Goal: Information Seeking & Learning: Learn about a topic

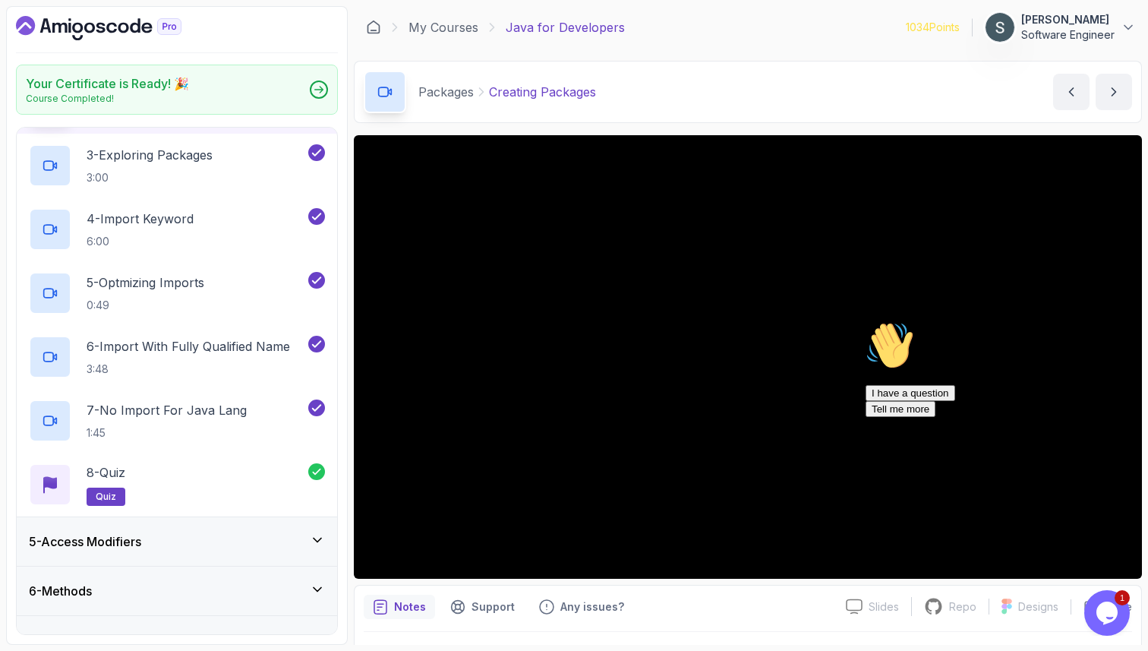
scroll to position [319, 0]
click at [267, 426] on div "7 - No Import For Java Lang 1:45" at bounding box center [167, 420] width 276 height 43
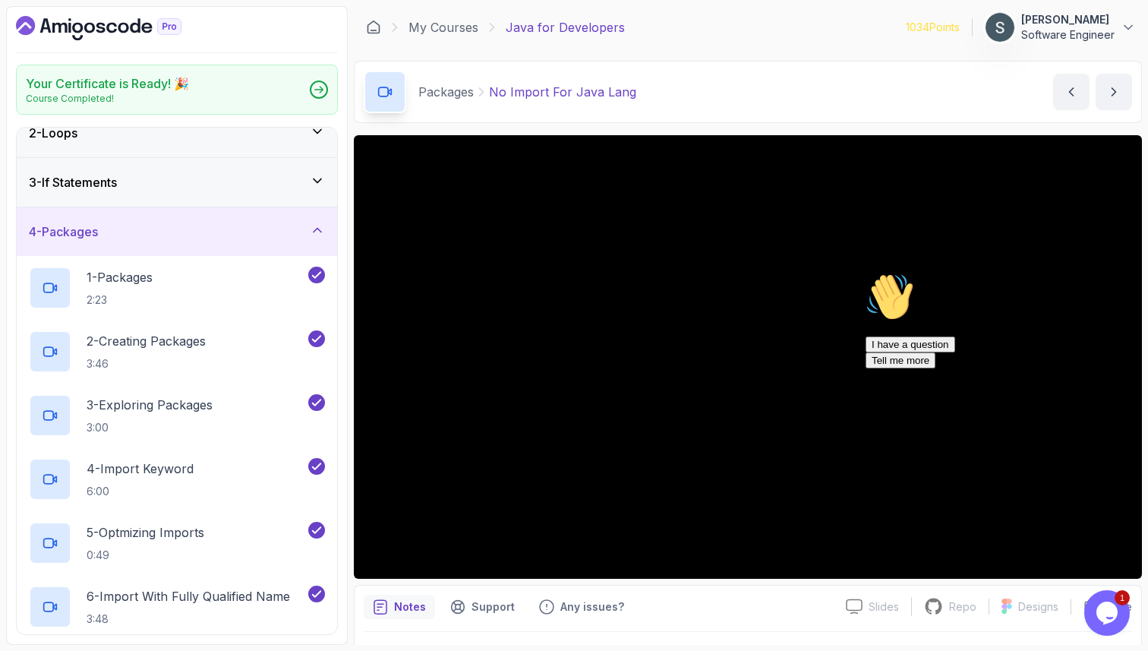
scroll to position [62, 0]
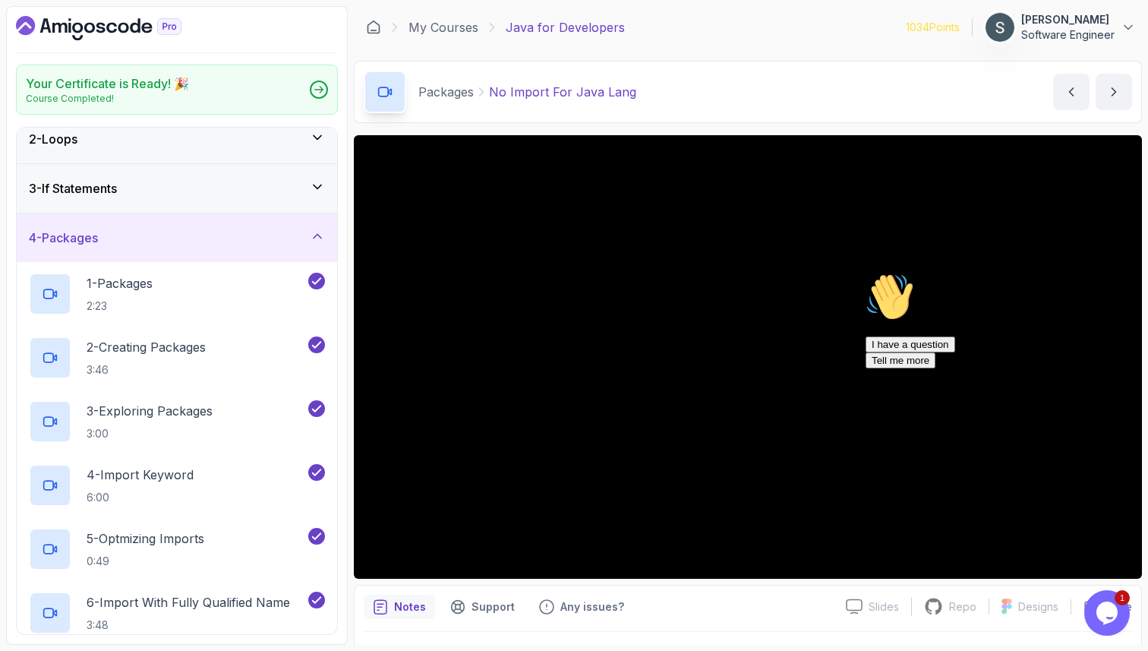
click at [264, 229] on div "4 - Packages" at bounding box center [177, 238] width 296 height 18
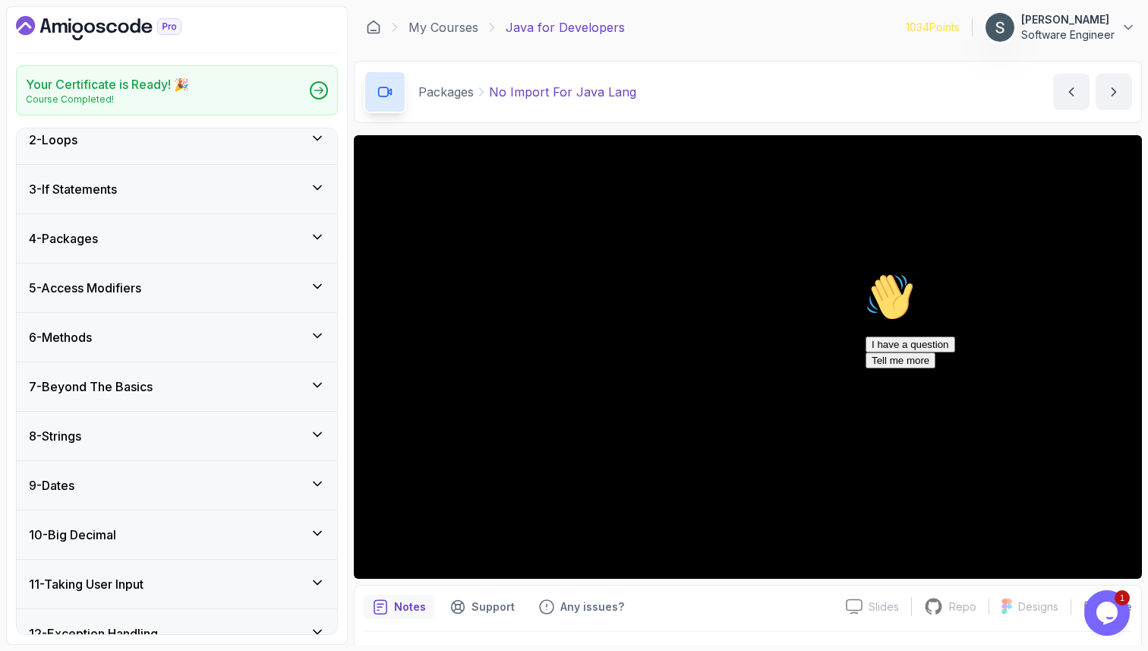
click at [235, 296] on div "5 - Access Modifiers" at bounding box center [177, 288] width 321 height 49
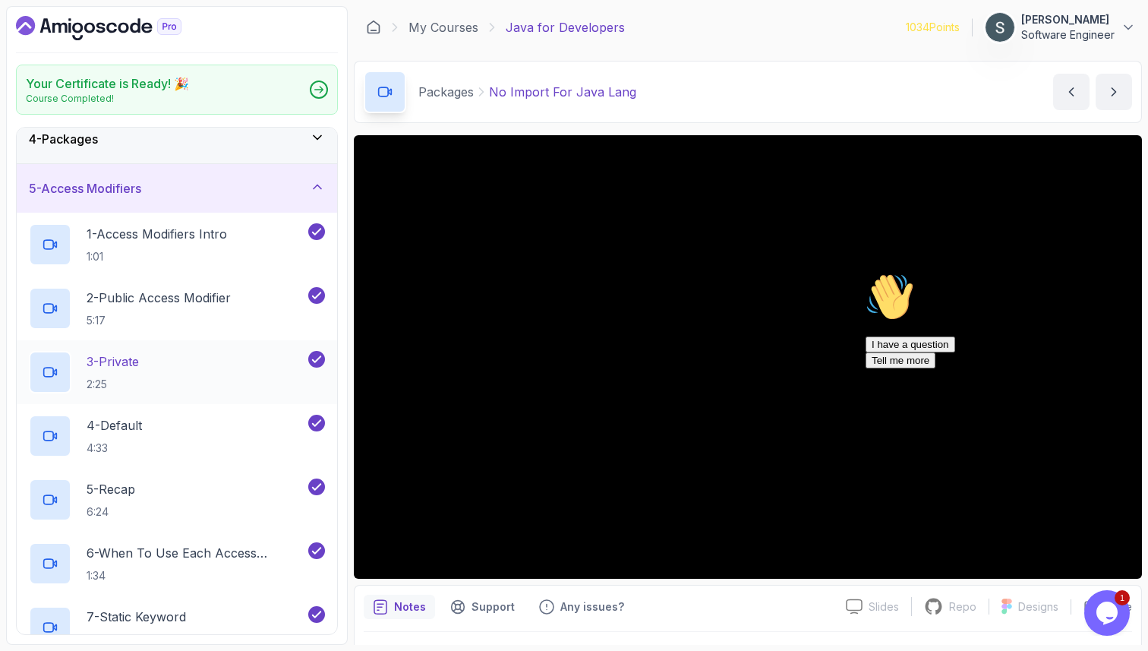
scroll to position [164, 0]
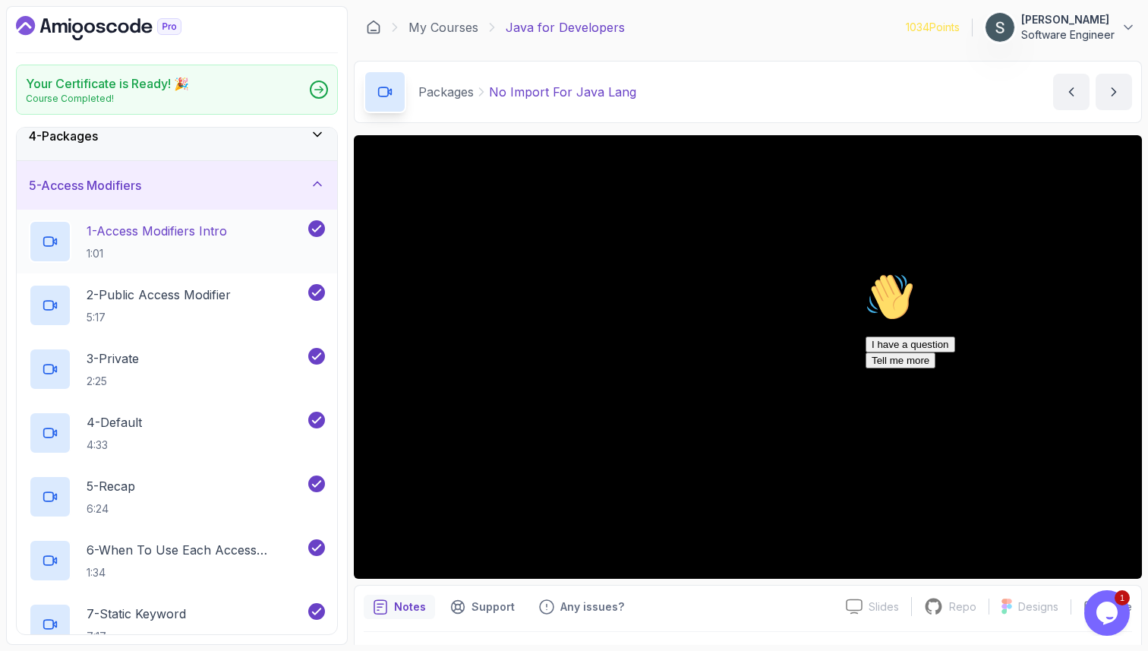
click at [191, 242] on h2 "1 - Access Modifiers Intro 1:01" at bounding box center [157, 241] width 141 height 39
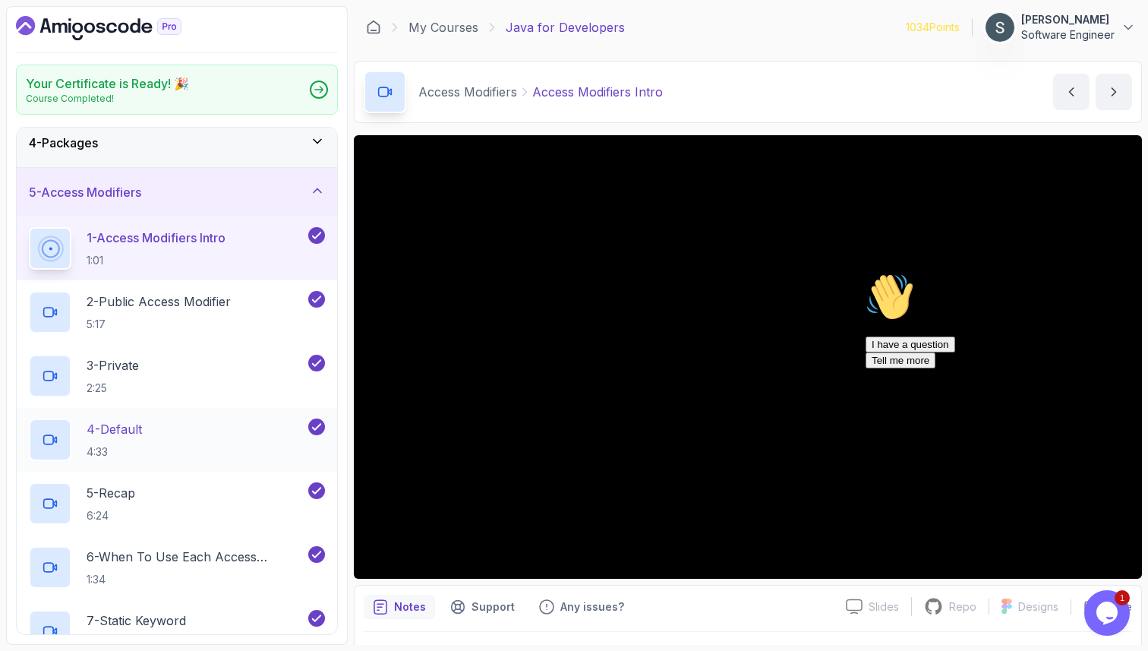
scroll to position [167, 0]
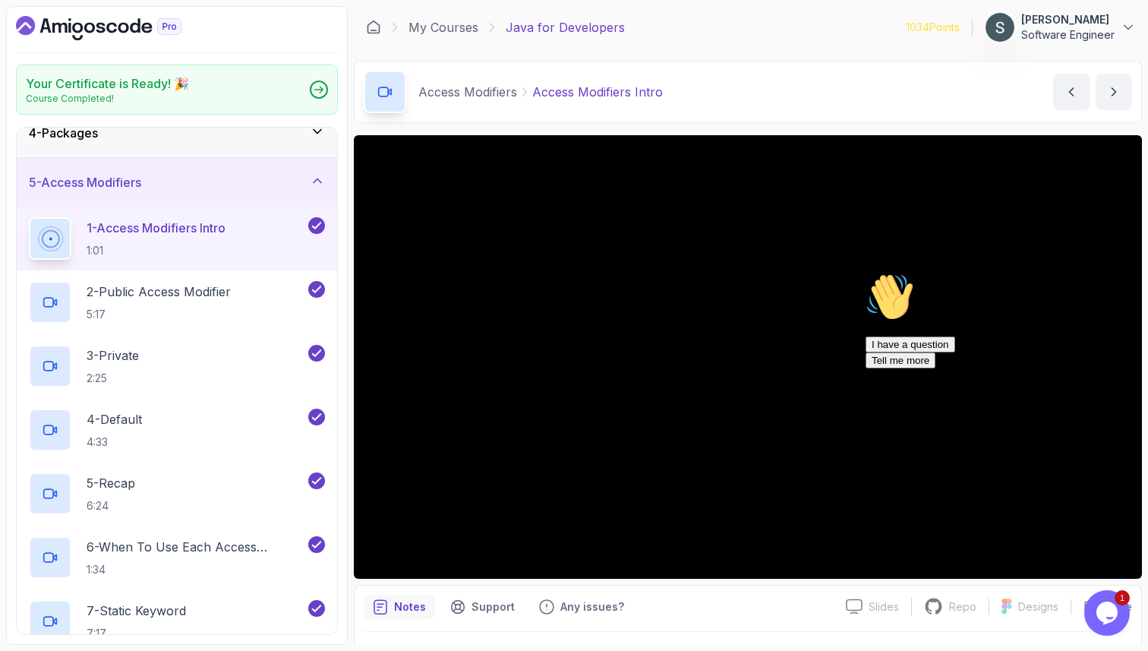
click at [866, 273] on icon "Chat attention grabber" at bounding box center [866, 273] width 0 height 0
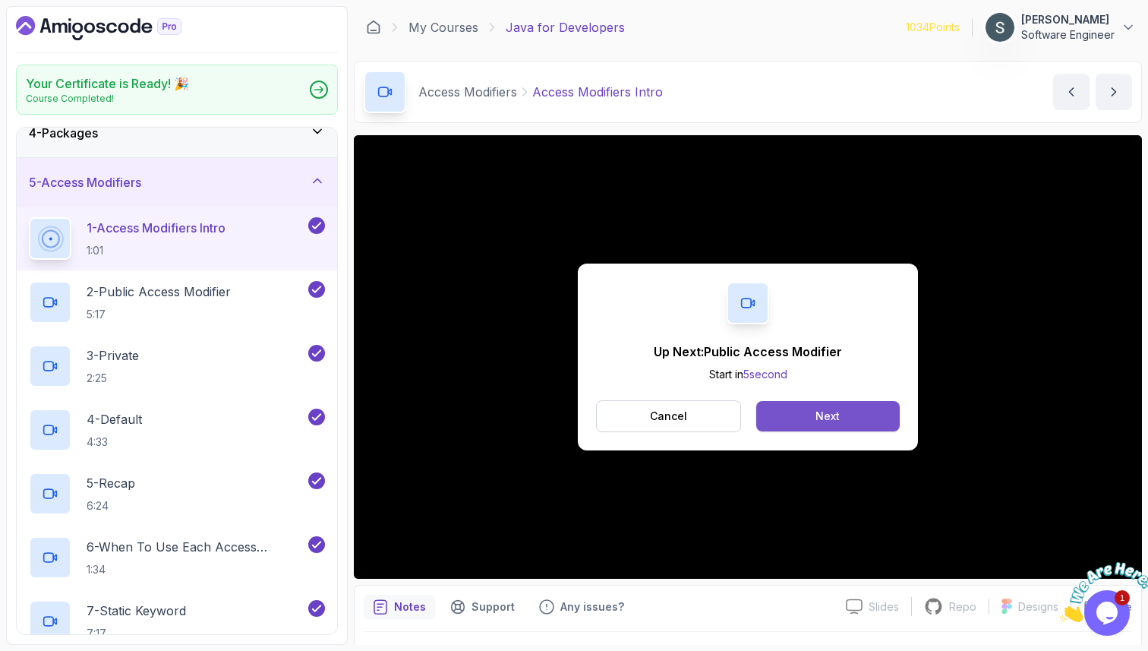
click at [800, 414] on button "Next" at bounding box center [828, 416] width 144 height 30
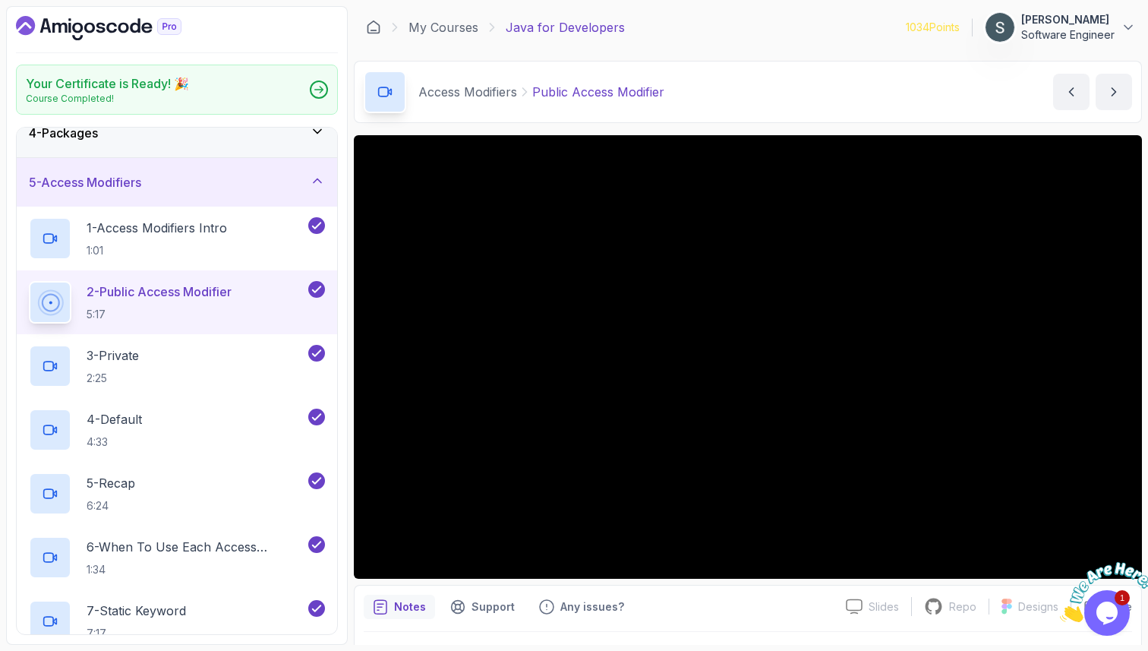
click at [1060, 611] on icon "Close" at bounding box center [1060, 617] width 0 height 13
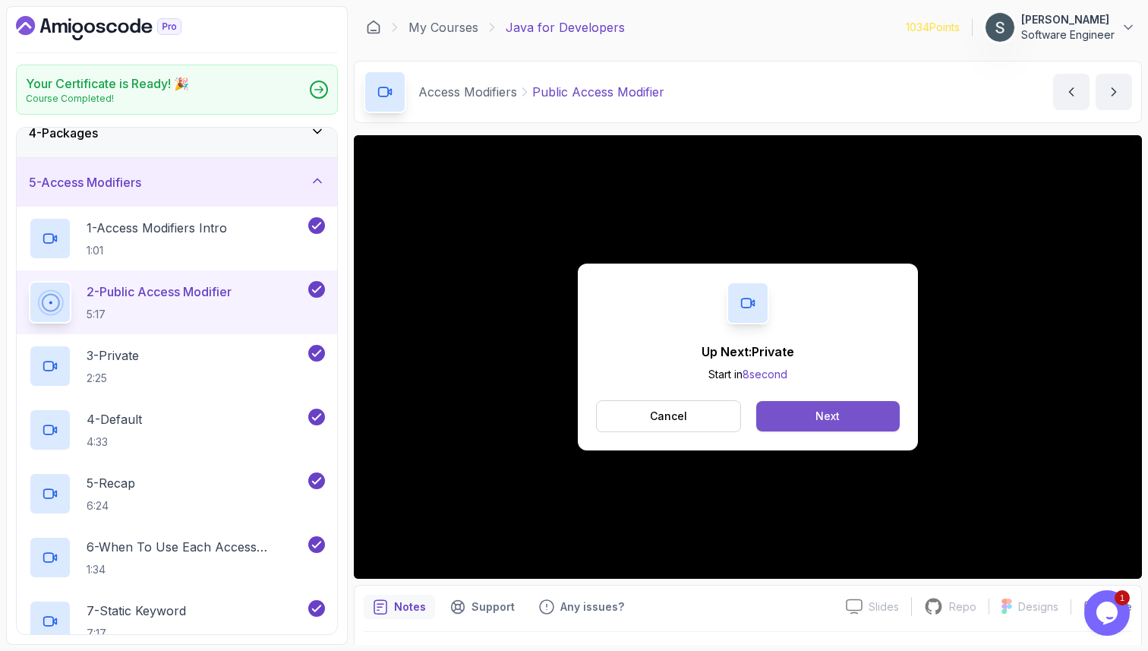
click at [826, 419] on div "Next" at bounding box center [828, 416] width 24 height 15
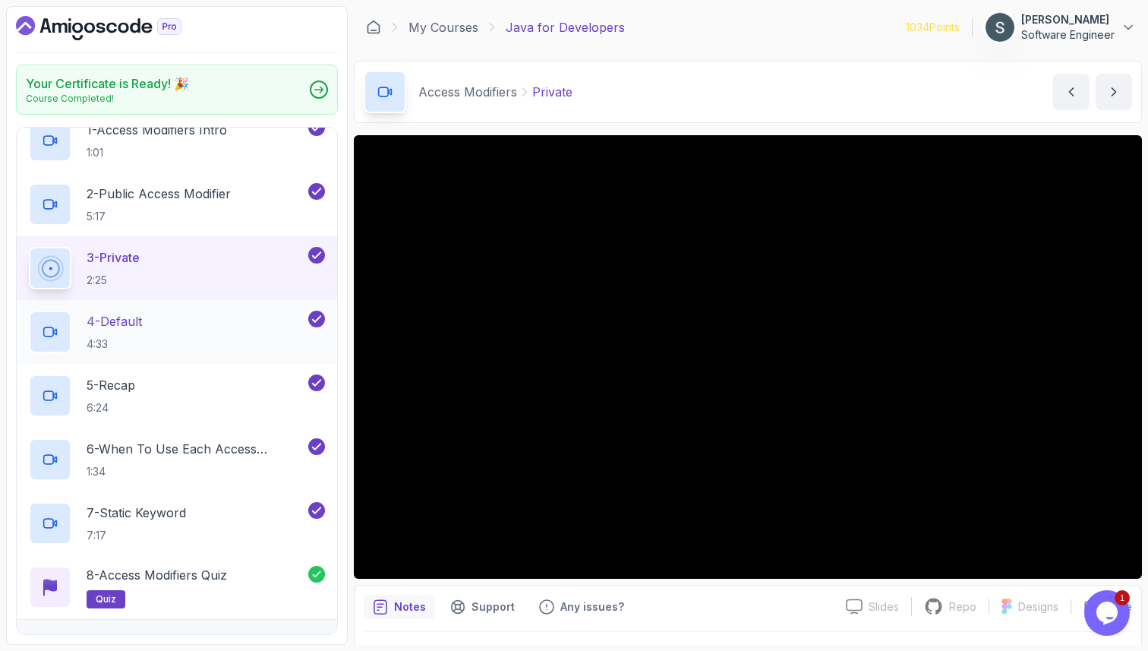
click at [133, 340] on p "4:33" at bounding box center [114, 343] width 55 height 15
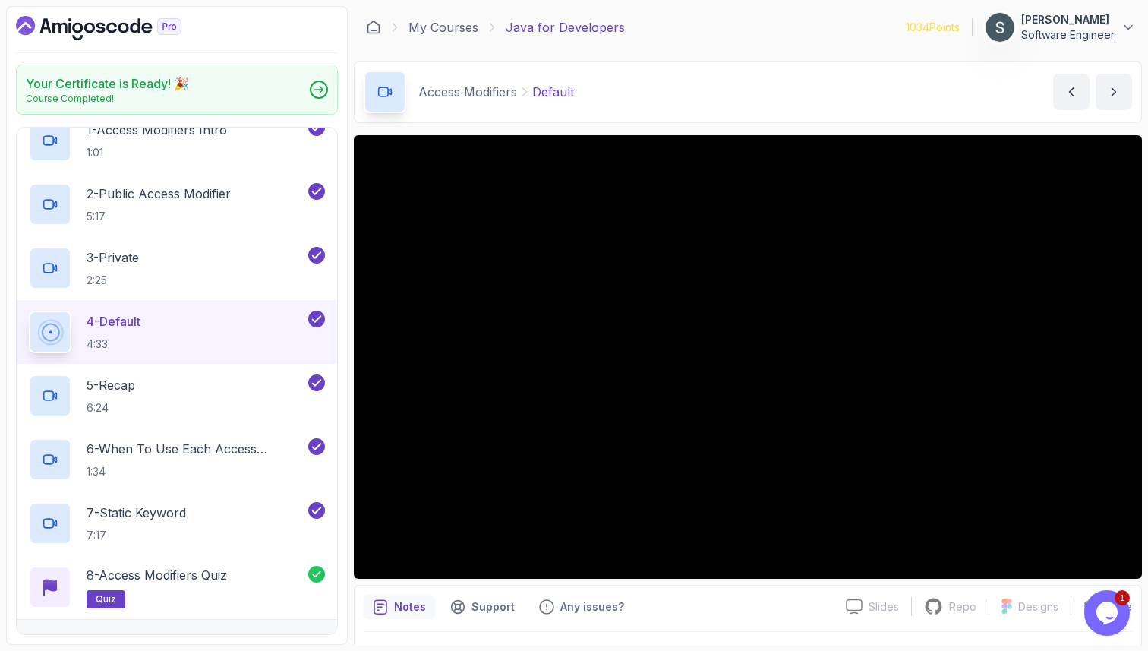
click at [29, 311] on button "4 - Default 4:33" at bounding box center [177, 332] width 296 height 43
